Goal: Task Accomplishment & Management: Complete application form

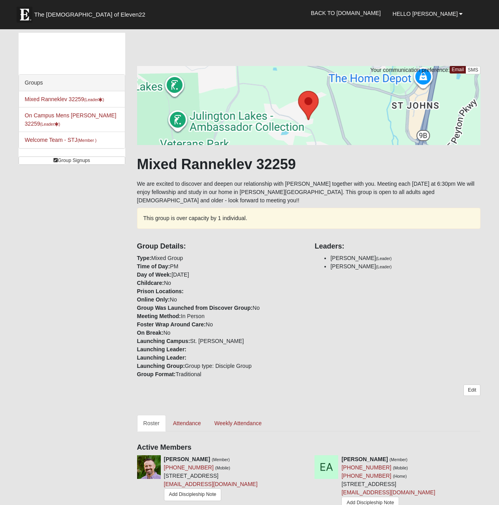
scroll to position [658, 0]
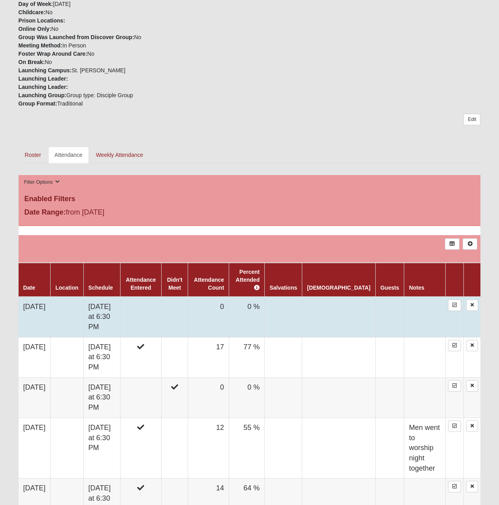
click at [46, 311] on td "10/12/2025" at bounding box center [35, 317] width 32 height 41
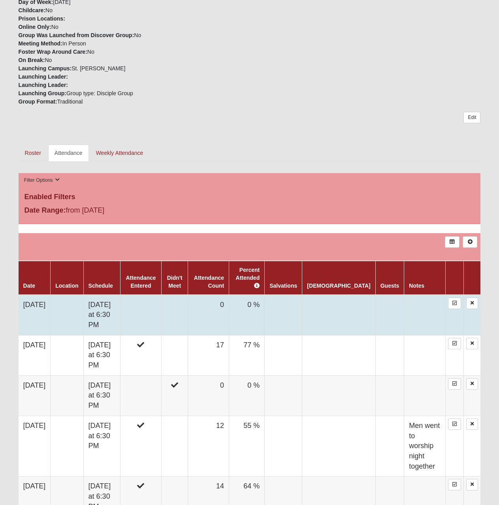
scroll to position [263, 0]
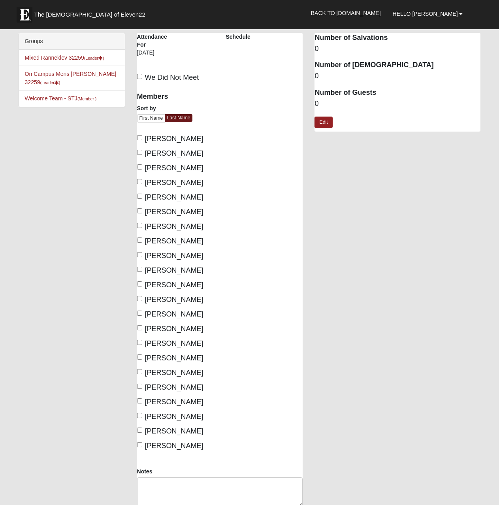
click at [163, 184] on span "Cook, Bill" at bounding box center [174, 183] width 58 height 8
click at [142, 184] on input "Cook, Bill" at bounding box center [139, 181] width 5 height 5
checkbox input "true"
click at [159, 198] on span "Cook, Susan" at bounding box center [174, 197] width 58 height 8
click at [142, 198] on input "Cook, Susan" at bounding box center [139, 196] width 5 height 5
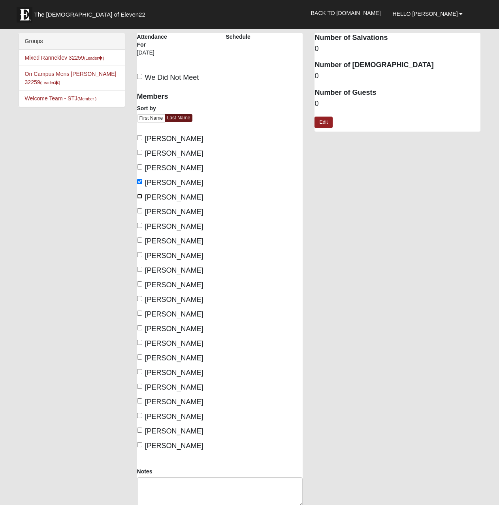
checkbox input "true"
click at [161, 269] on span "Kanych, Billy" at bounding box center [174, 270] width 58 height 8
click at [142, 269] on input "Kanych, Billy" at bounding box center [139, 269] width 5 height 5
checkbox input "true"
click at [160, 285] on span "Kanych, Yvette" at bounding box center [174, 285] width 58 height 8
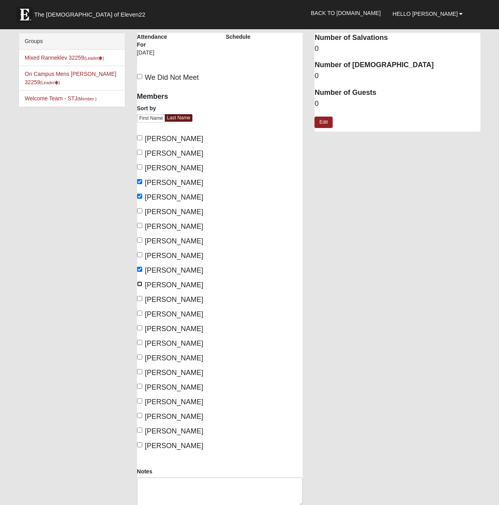
click at [142, 285] on input "Kanych, Yvette" at bounding box center [139, 283] width 5 height 5
checkbox input "true"
click at [174, 312] on span "McLendon, Clay" at bounding box center [174, 314] width 58 height 8
click at [142, 312] on input "McLendon, Clay" at bounding box center [139, 313] width 5 height 5
click at [174, 312] on span "McLendon, Clay" at bounding box center [174, 314] width 58 height 8
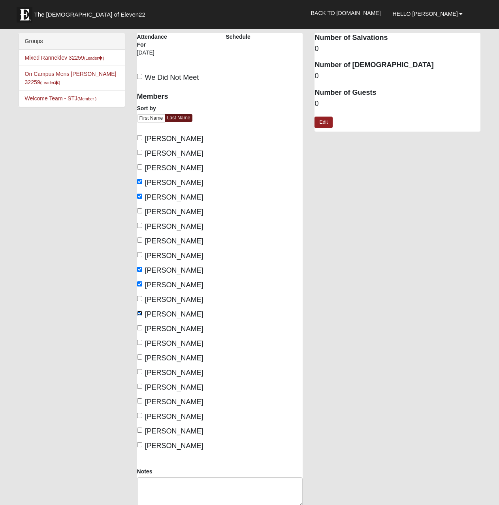
click at [142, 312] on input "McLendon, Clay" at bounding box center [139, 313] width 5 height 5
checkbox input "false"
click at [171, 326] on span "McLendon, Jen" at bounding box center [174, 329] width 58 height 8
click at [142, 326] on input "McLendon, Jen" at bounding box center [139, 327] width 5 height 5
checkbox input "true"
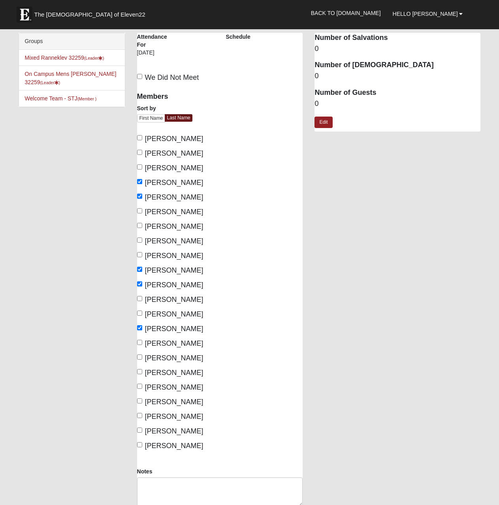
click at [171, 358] on span "Otts, Cheryl" at bounding box center [174, 358] width 58 height 8
click at [142, 358] on input "Otts, Cheryl" at bounding box center [139, 357] width 5 height 5
checkbox input "true"
click at [165, 373] on span "Otts, Geoff" at bounding box center [174, 373] width 58 height 8
click at [142, 373] on input "Otts, Geoff" at bounding box center [139, 371] width 5 height 5
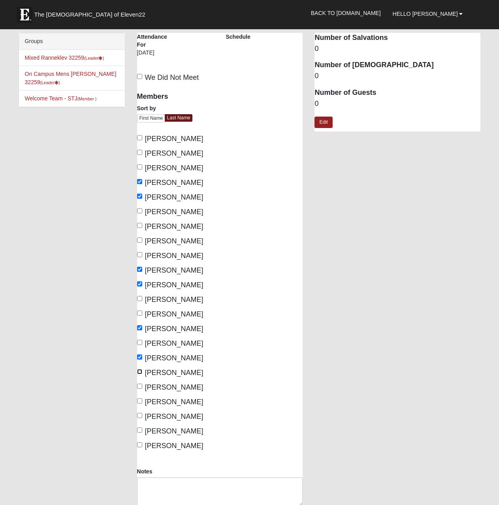
checkbox input "true"
click at [185, 401] on span "Ranneklev, Laura" at bounding box center [174, 402] width 58 height 8
click at [142, 401] on input "Ranneklev, Laura" at bounding box center [139, 400] width 5 height 5
checkbox input "true"
click at [181, 413] on span "Ranneklev, Nils" at bounding box center [174, 417] width 58 height 8
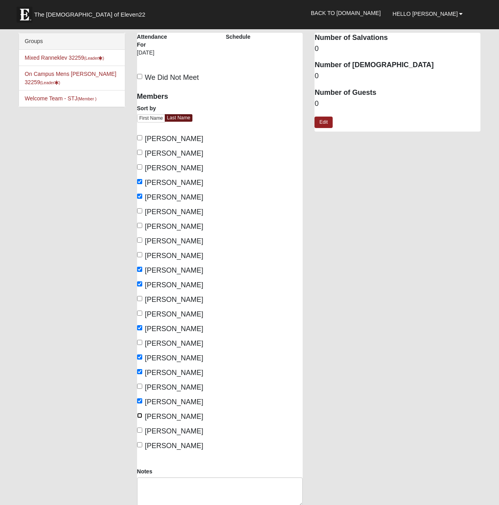
click at [142, 413] on input "Ranneklev, Nils" at bounding box center [139, 415] width 5 height 5
checkbox input "true"
click at [175, 430] on span "Saltsman, Mary" at bounding box center [174, 431] width 58 height 8
click at [142, 430] on input "Saltsman, Mary" at bounding box center [139, 430] width 5 height 5
checkbox input "true"
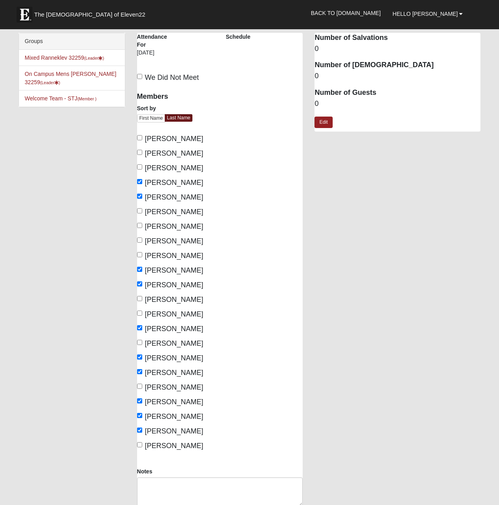
click at [172, 443] on span "Saltsman, Ron" at bounding box center [174, 446] width 58 height 8
click at [142, 443] on input "Saltsman, Ron" at bounding box center [139, 444] width 5 height 5
checkbox input "true"
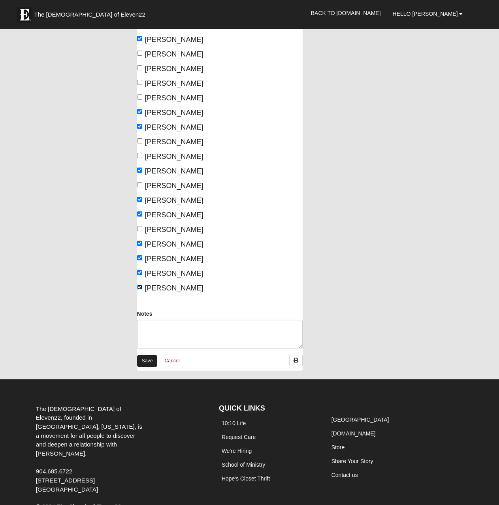
scroll to position [158, 0]
click at [149, 359] on link "Save" at bounding box center [147, 360] width 21 height 11
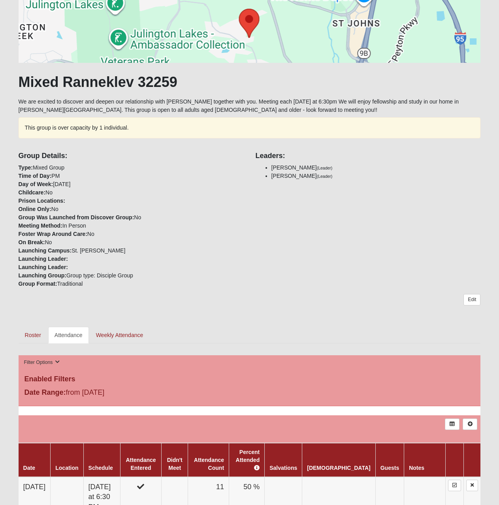
scroll to position [79, 0]
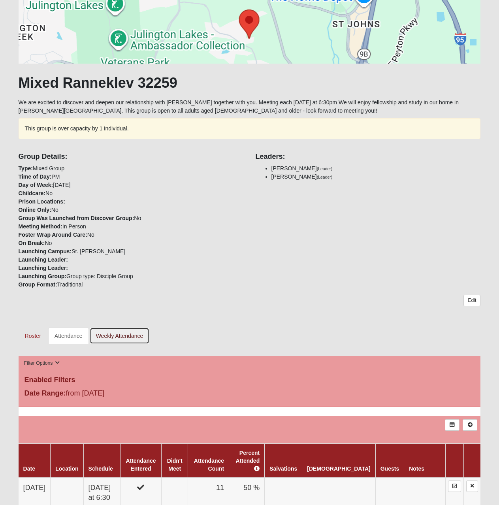
click at [110, 336] on link "Weekly Attendance" at bounding box center [120, 336] width 60 height 17
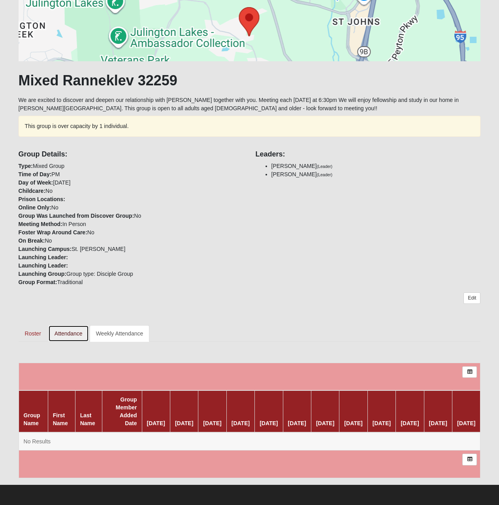
click at [75, 325] on link "Attendance" at bounding box center [68, 333] width 41 height 17
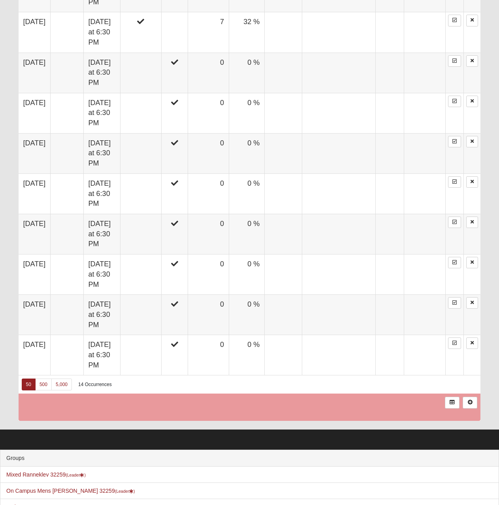
scroll to position [768, 0]
